Goal: Task Accomplishment & Management: Complete application form

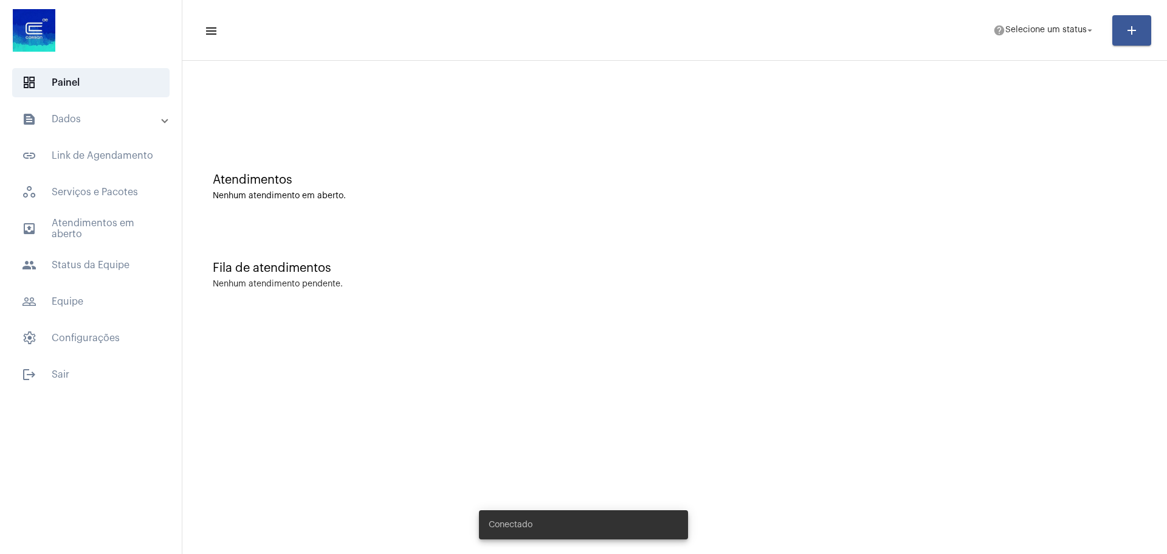
click at [1138, 32] on mat-icon "add" at bounding box center [1131, 30] width 15 height 15
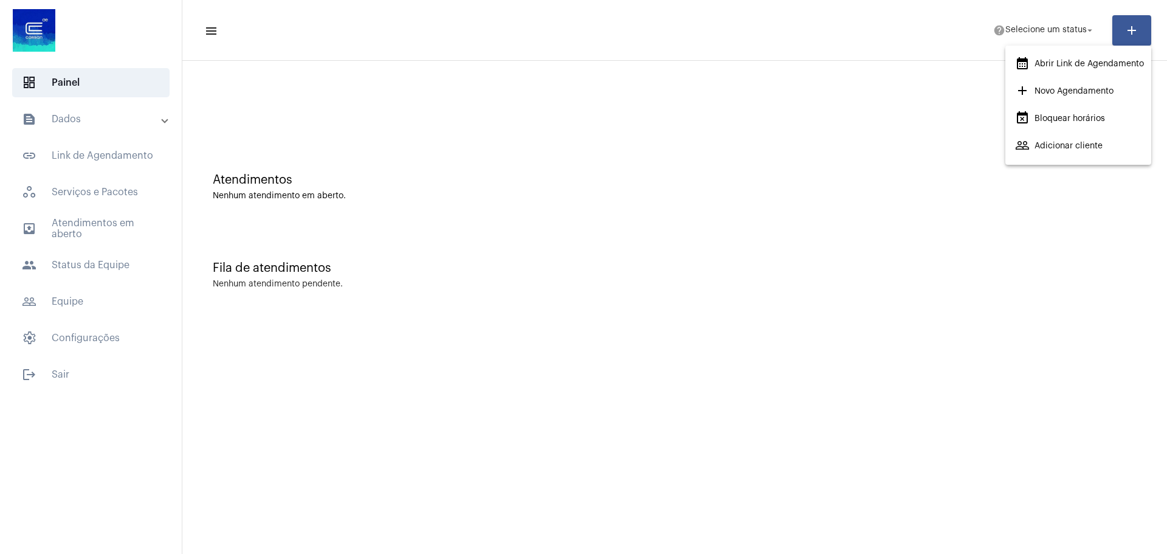
click at [81, 343] on div at bounding box center [583, 277] width 1167 height 554
click at [91, 283] on mat-accordion "text_snippet_outlined Dados text_snippet_outlined Relatórios history_outlined H…" at bounding box center [91, 229] width 182 height 248
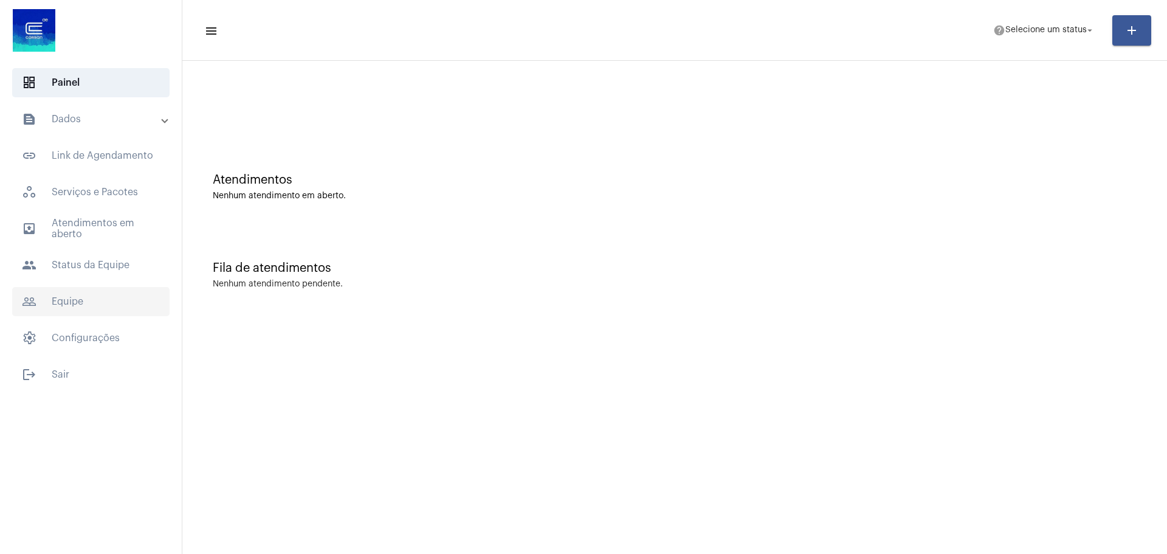
click at [84, 294] on span "people_outline Equipe" at bounding box center [90, 301] width 157 height 29
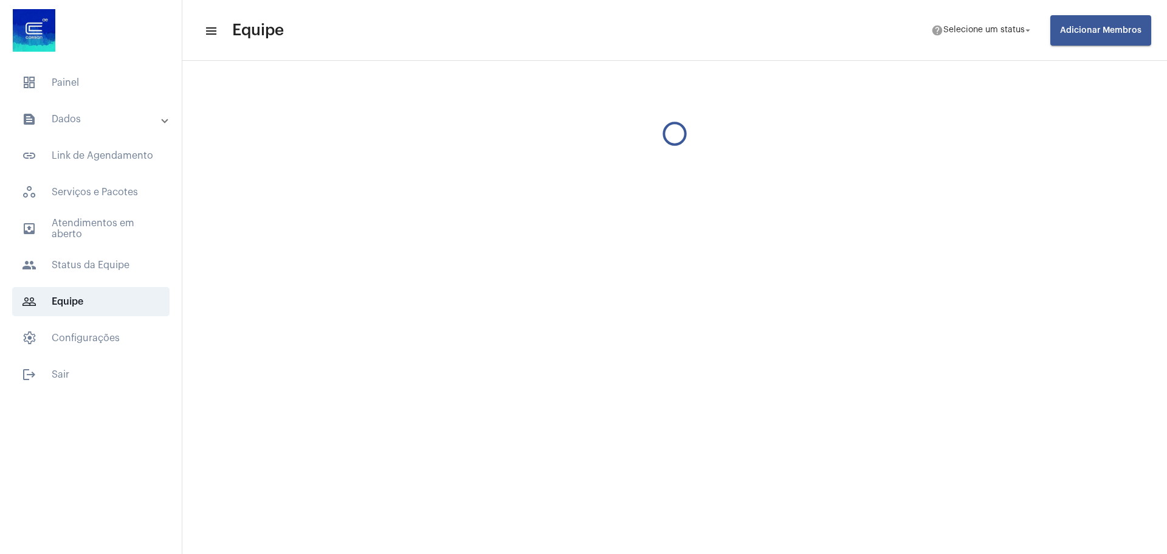
click at [1086, 36] on button "Adicionar Membros" at bounding box center [1100, 30] width 101 height 30
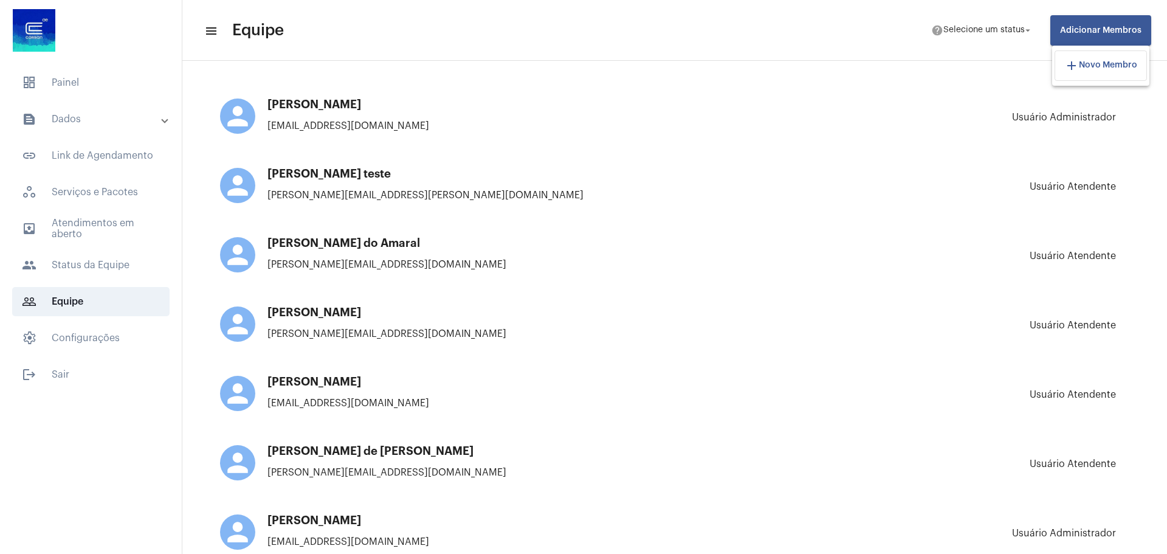
click at [1081, 75] on button "add Novo Membro" at bounding box center [1101, 65] width 92 height 30
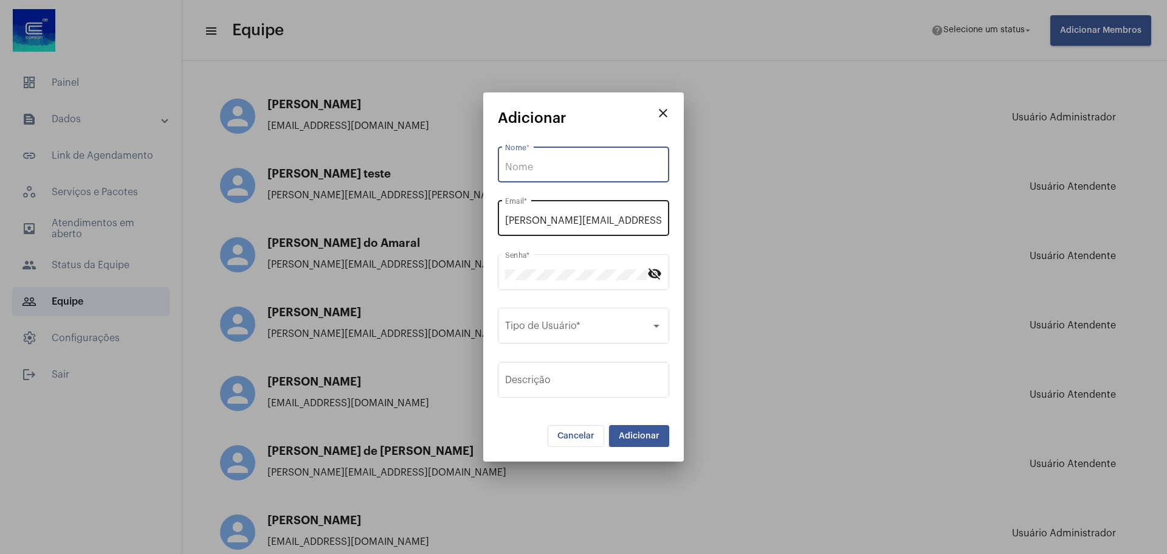
click at [585, 218] on input "[PERSON_NAME][EMAIL_ADDRESS][DOMAIN_NAME]" at bounding box center [583, 220] width 157 height 11
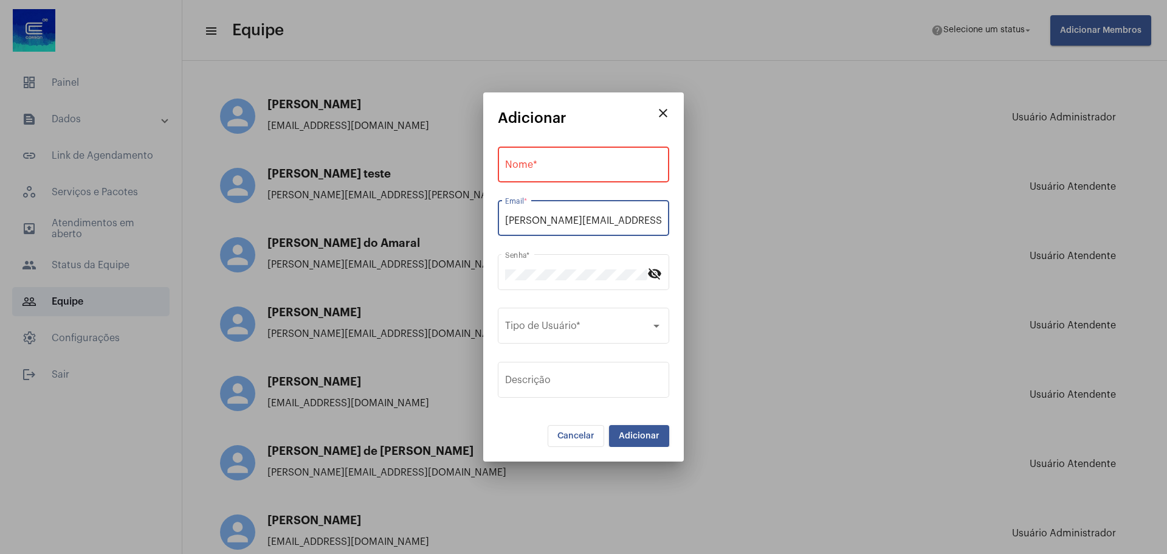
click at [585, 218] on input "[PERSON_NAME][EMAIL_ADDRESS][DOMAIN_NAME]" at bounding box center [583, 220] width 157 height 11
paste input "gabrielly.hedlund@aeparceiros"
type input "[EMAIL_ADDRESS][DOMAIN_NAME]"
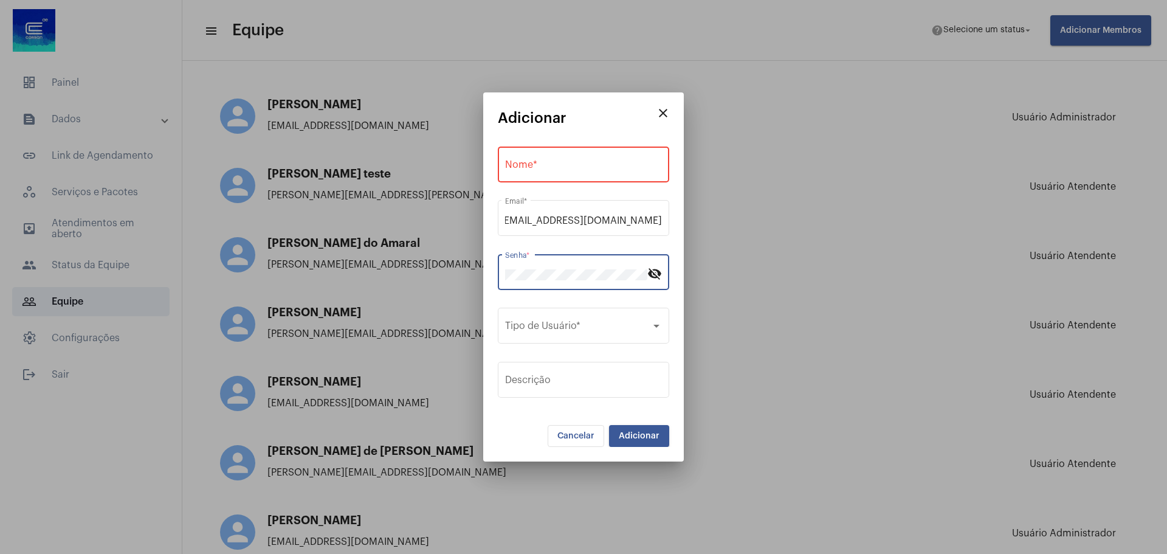
scroll to position [0, 0]
click at [664, 265] on div "Senha * visibility_off" at bounding box center [583, 271] width 171 height 38
click at [655, 272] on mat-icon "visibility_off" at bounding box center [654, 273] width 15 height 15
click at [594, 163] on input "Nome *" at bounding box center [583, 167] width 157 height 11
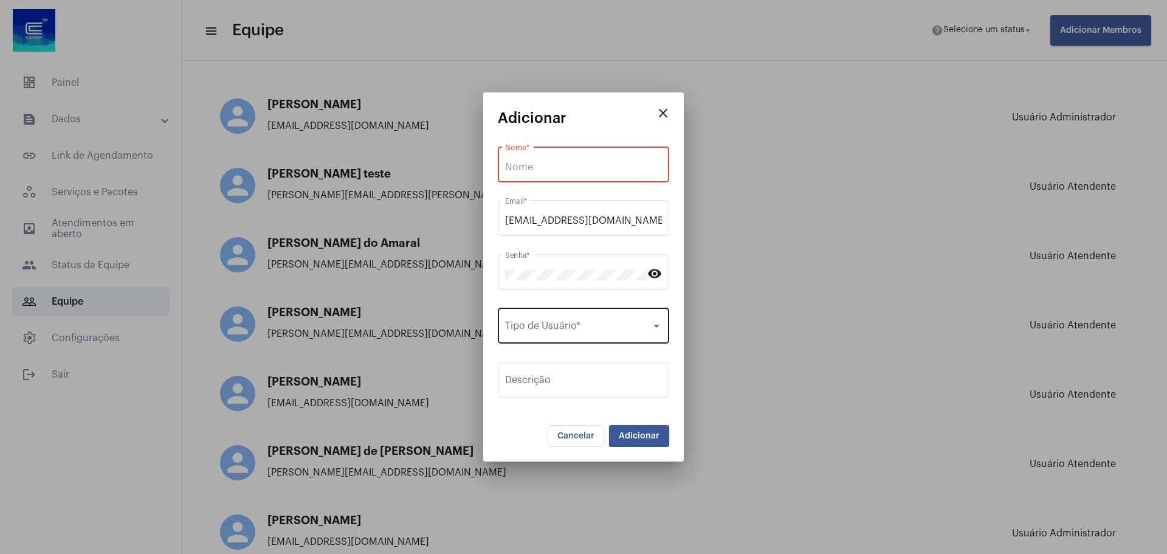
click at [626, 331] on span at bounding box center [578, 328] width 146 height 11
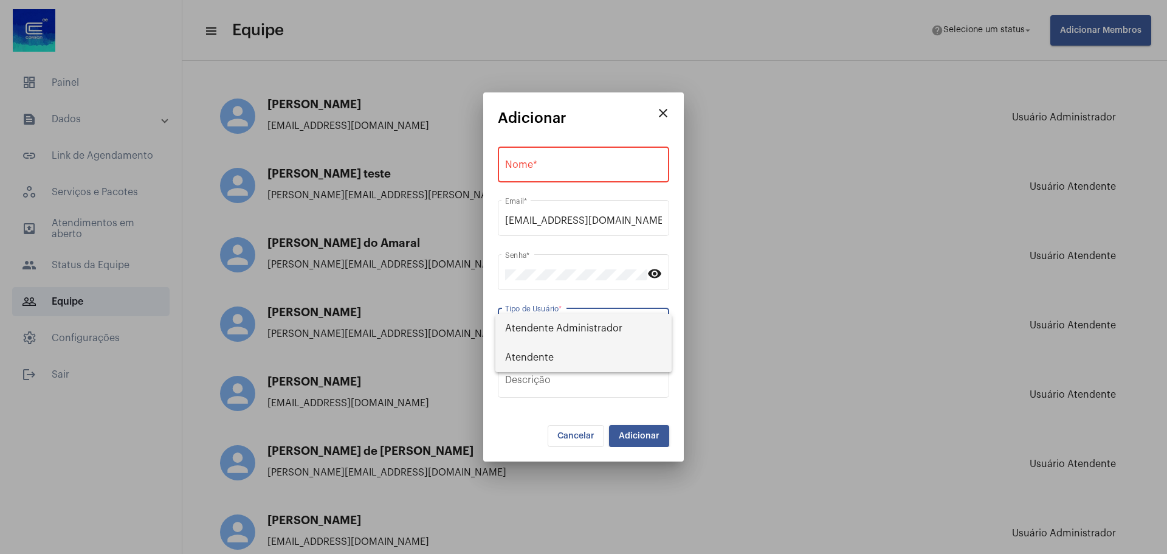
click at [604, 354] on span "Atendente" at bounding box center [583, 357] width 157 height 29
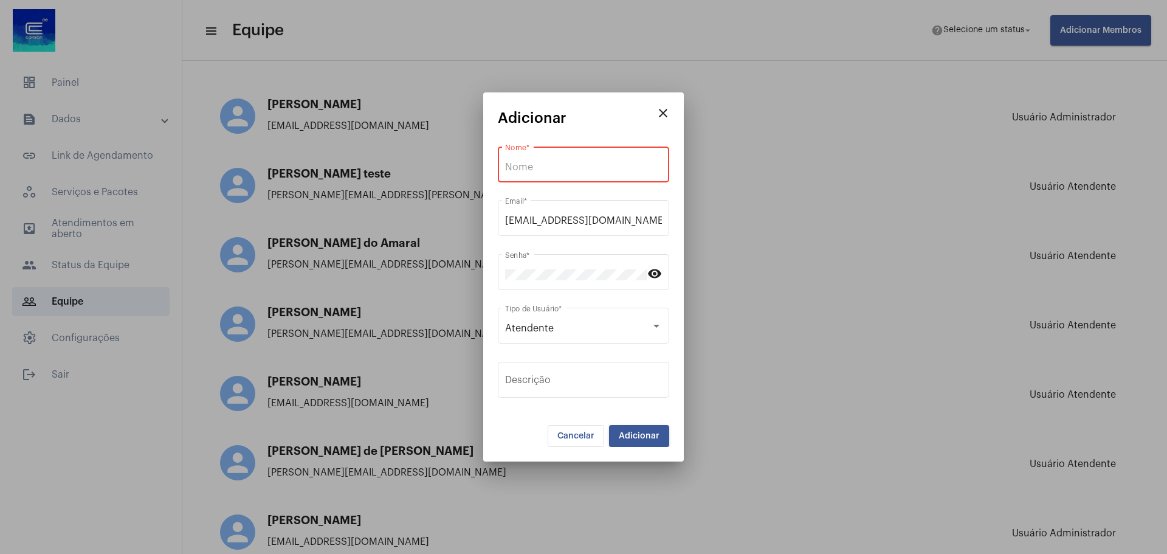
click at [591, 162] on input "Nome *" at bounding box center [583, 167] width 157 height 11
paste input "[PERSON_NAME]"
type input "[PERSON_NAME]"
click at [638, 435] on span "Adicionar" at bounding box center [639, 436] width 41 height 9
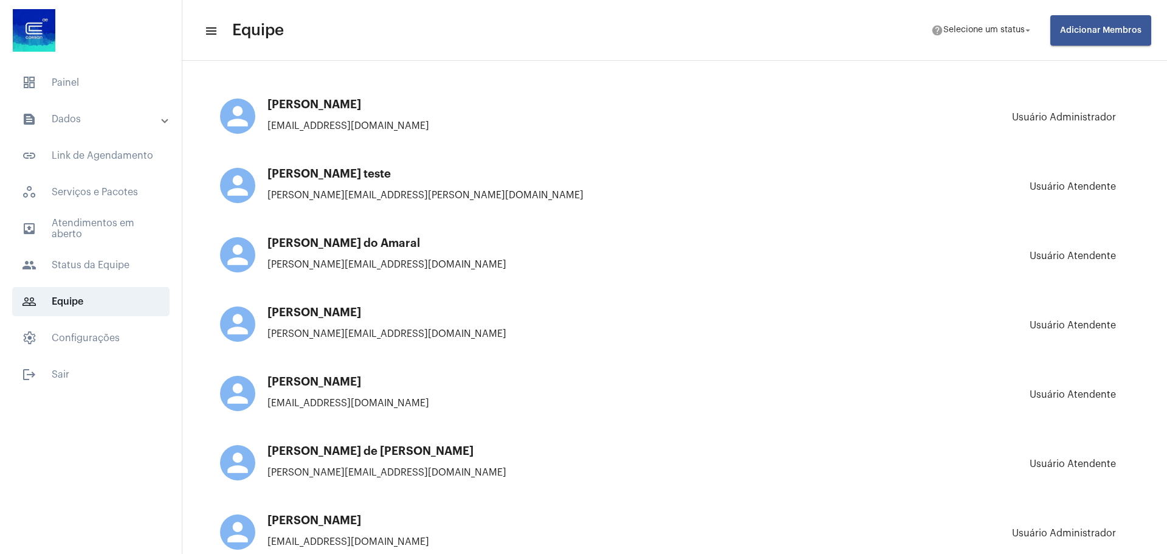
click at [1082, 32] on span "Adicionar Membros" at bounding box center [1100, 30] width 81 height 9
click at [1115, 59] on button "add Novo Membro" at bounding box center [1101, 65] width 92 height 30
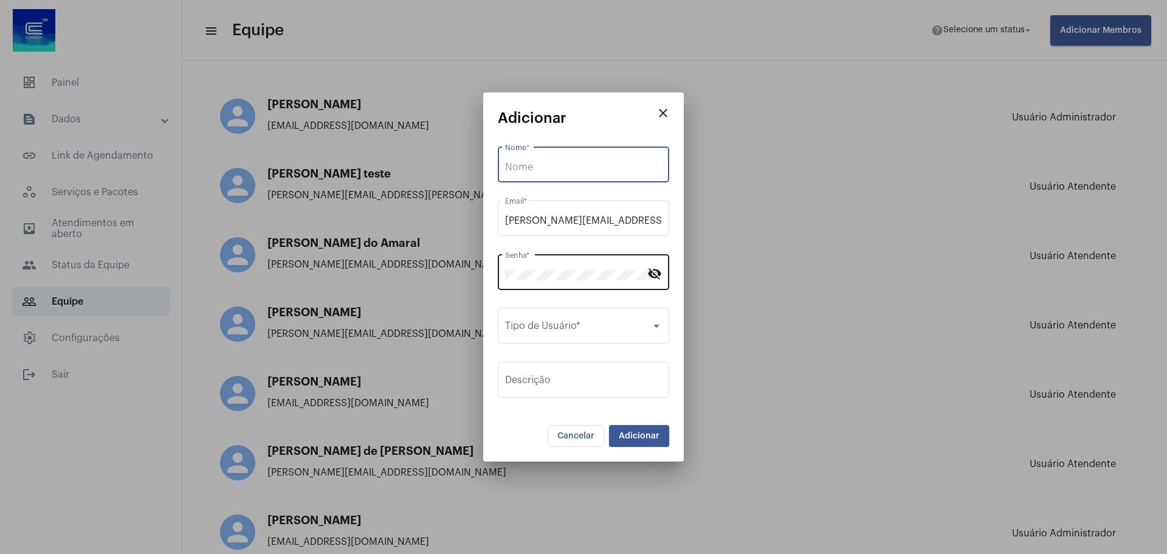
click at [655, 272] on mat-icon "visibility_off" at bounding box center [654, 273] width 15 height 15
click at [453, 276] on div "close Adicionar Nome * [PERSON_NAME][EMAIL_ADDRESS][DOMAIN_NAME] Email * Senha …" at bounding box center [583, 277] width 1167 height 554
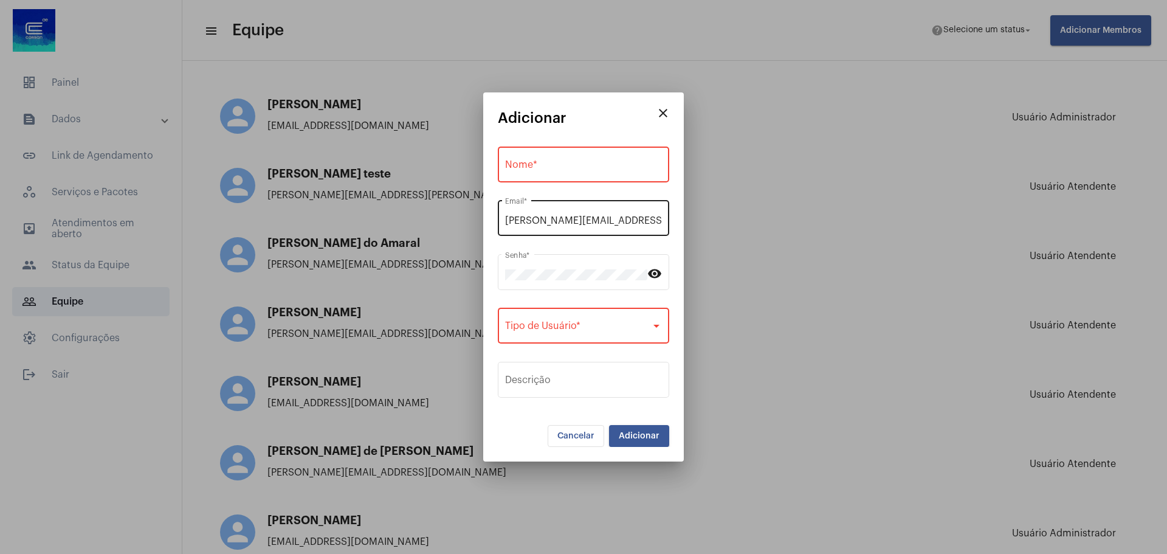
click at [588, 233] on div "[PERSON_NAME][EMAIL_ADDRESS][DOMAIN_NAME] Email *" at bounding box center [583, 217] width 157 height 38
click at [593, 225] on input "[PERSON_NAME][EMAIL_ADDRESS][DOMAIN_NAME]" at bounding box center [583, 220] width 157 height 11
paste input "vitoria.cruz@operacaocorsan"
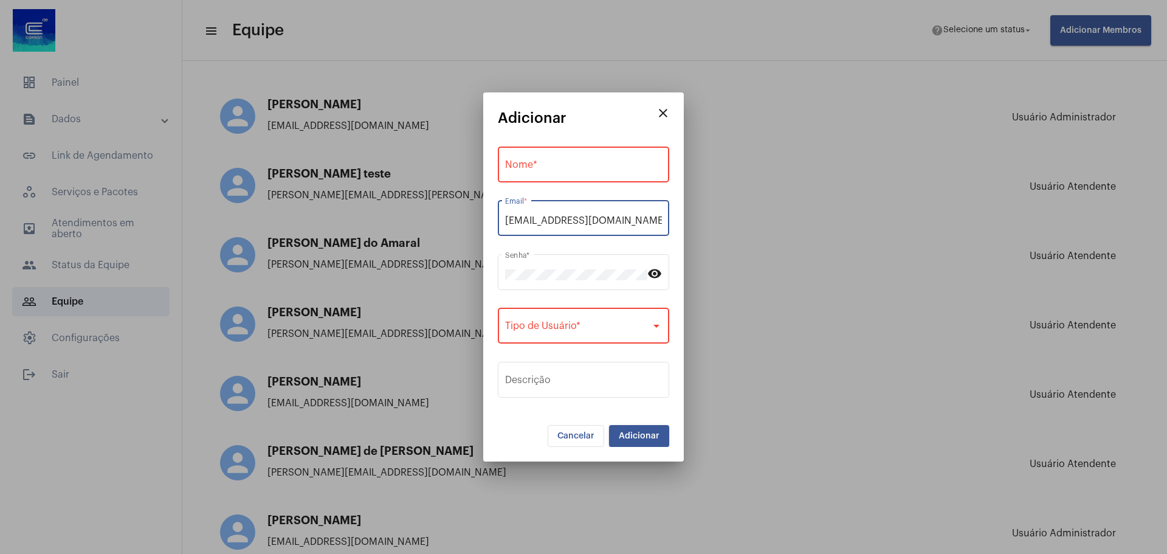
drag, startPoint x: 616, startPoint y: 218, endPoint x: 449, endPoint y: 215, distance: 167.8
click at [449, 215] on div "close Adicionar Nome * [EMAIL_ADDRESS][DOMAIN_NAME] Email * Senha * visibility …" at bounding box center [583, 277] width 1167 height 554
type input "[EMAIL_ADDRESS][DOMAIN_NAME]"
click at [543, 149] on div "Nome *" at bounding box center [583, 163] width 157 height 38
paste input "[PERSON_NAME]"
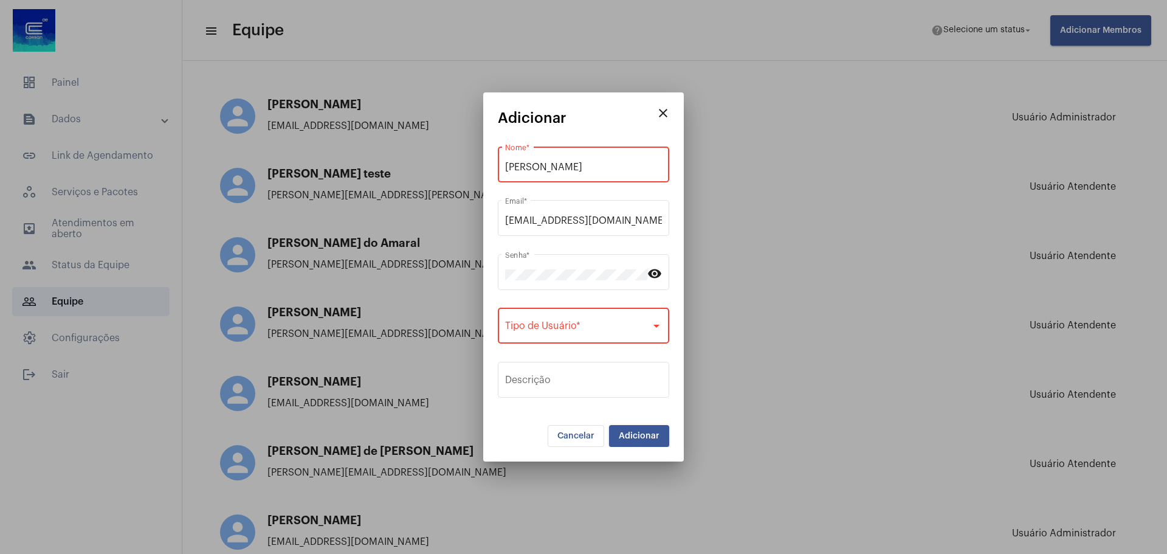
scroll to position [0, 4]
type input "[PERSON_NAME]"
click at [600, 328] on span at bounding box center [578, 328] width 146 height 11
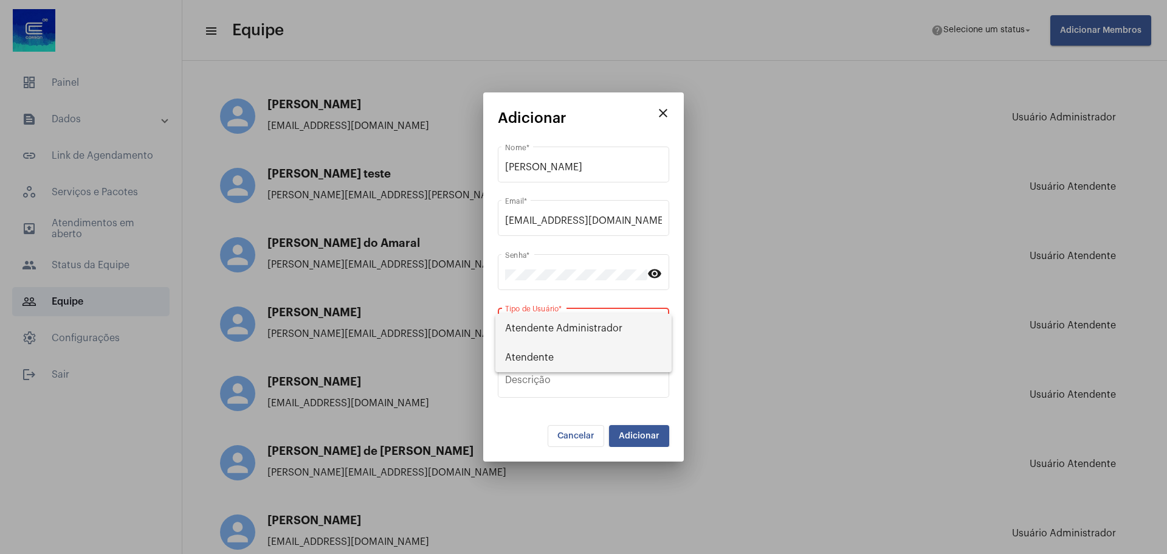
click at [589, 357] on span "Atendente" at bounding box center [583, 357] width 157 height 29
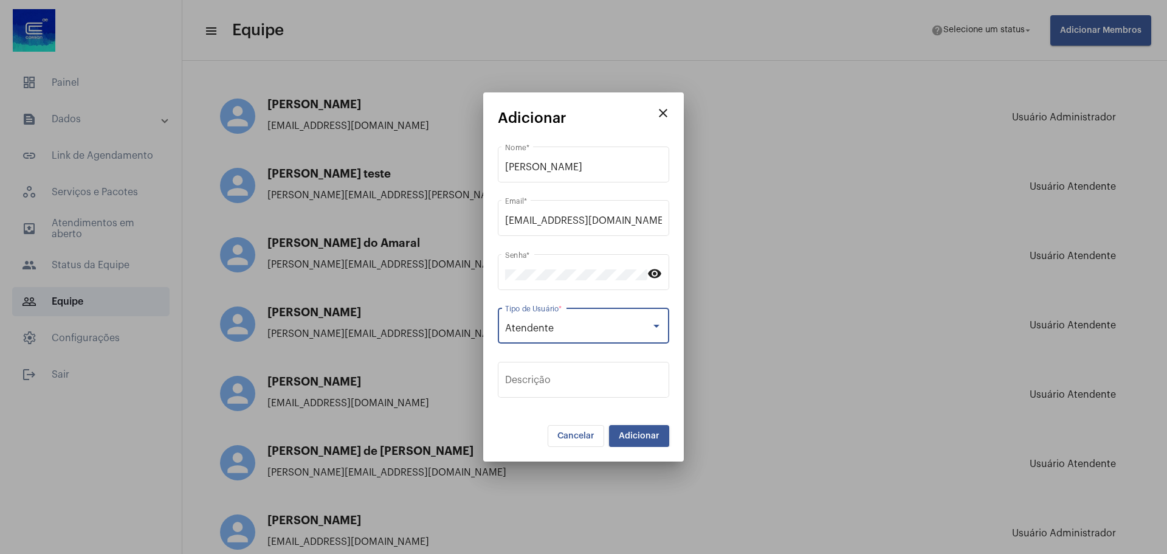
click at [658, 438] on span "Adicionar" at bounding box center [639, 436] width 41 height 9
